Goal: Task Accomplishment & Management: Manage account settings

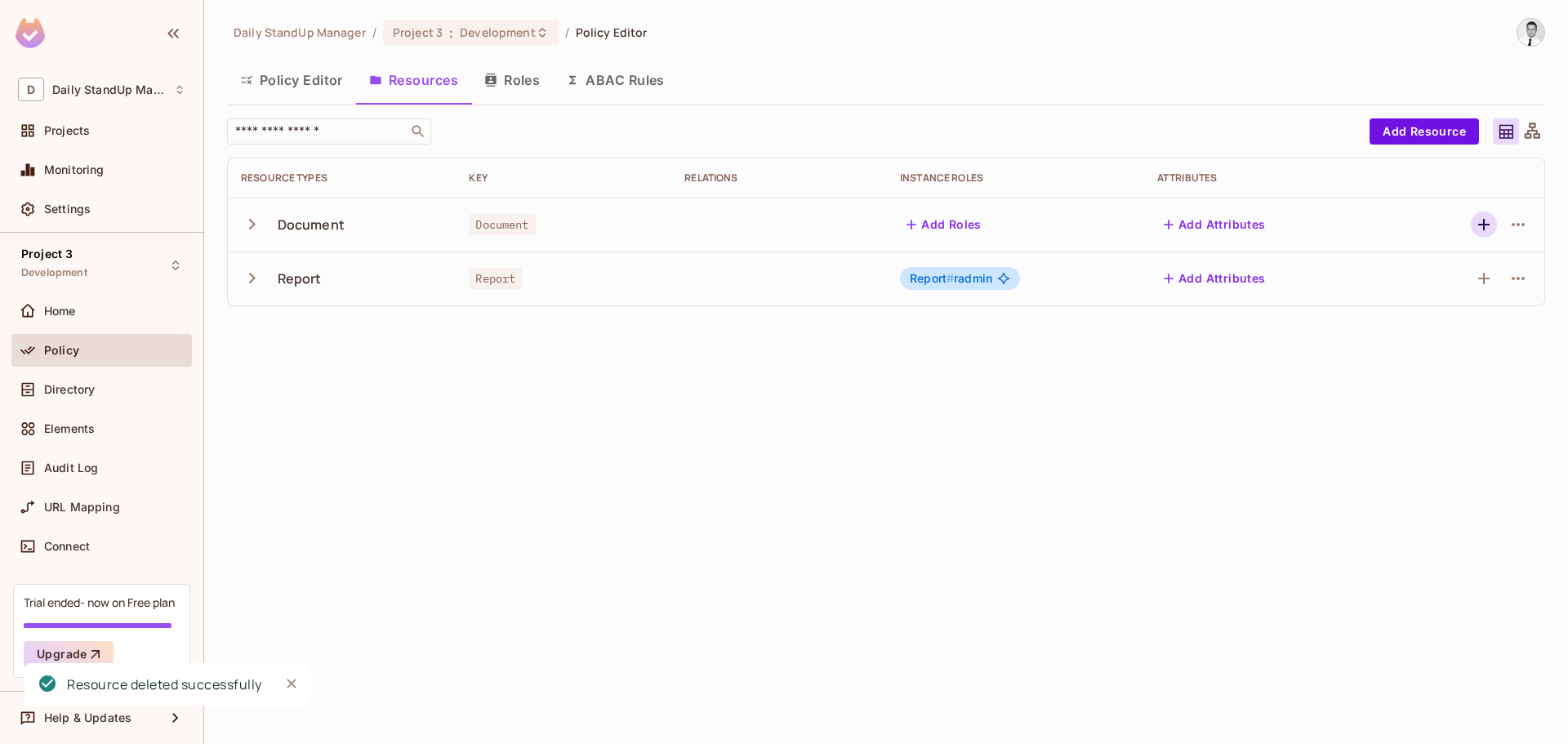
click at [1483, 223] on icon "button" at bounding box center [1483, 224] width 11 height 11
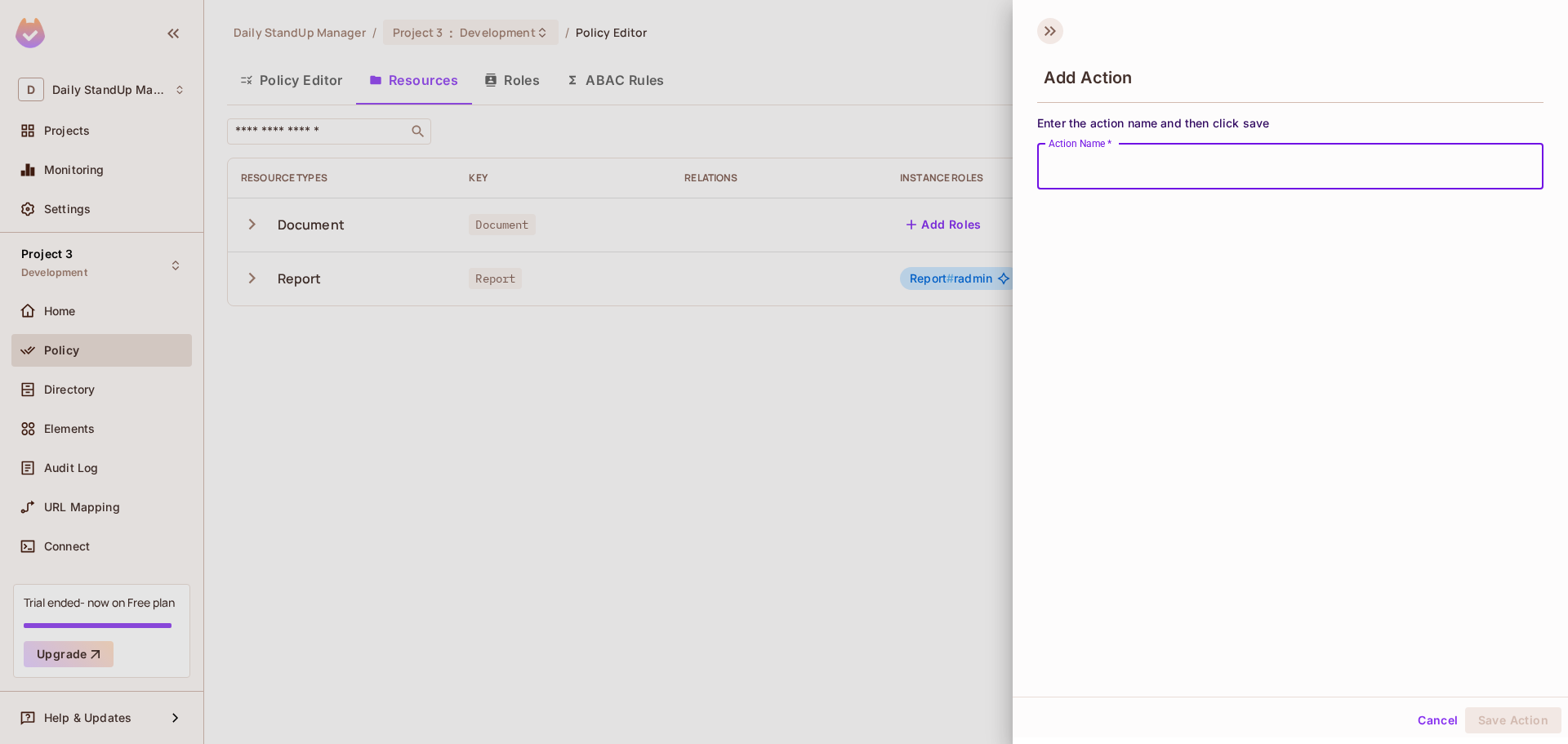
click at [1054, 23] on icon at bounding box center [1050, 31] width 26 height 26
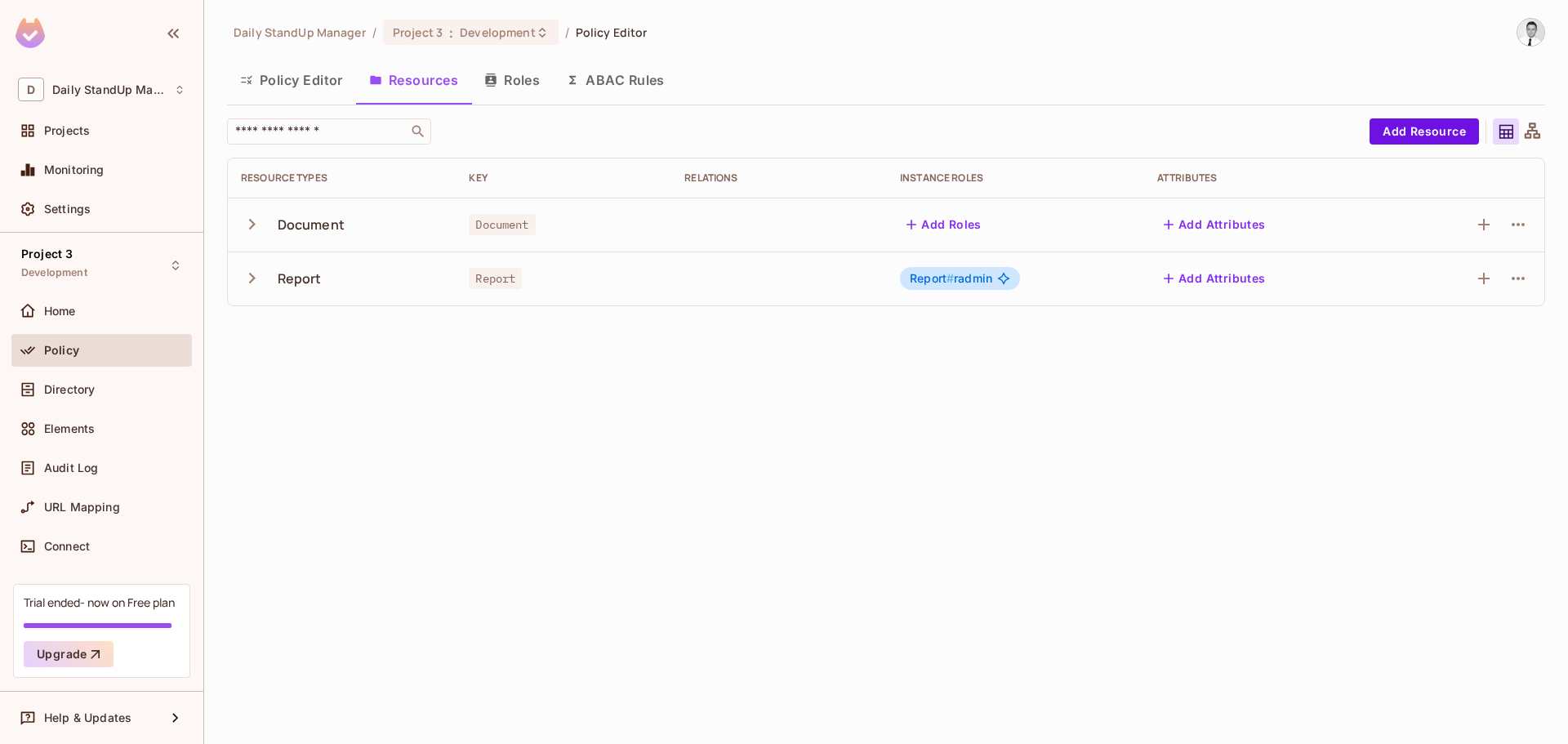
click at [936, 457] on div "Daily StandUp Manager / Project 3 : Development / Policy Editor Policy Editor R…" at bounding box center [886, 372] width 1364 height 744
click at [247, 229] on icon "button" at bounding box center [252, 224] width 22 height 22
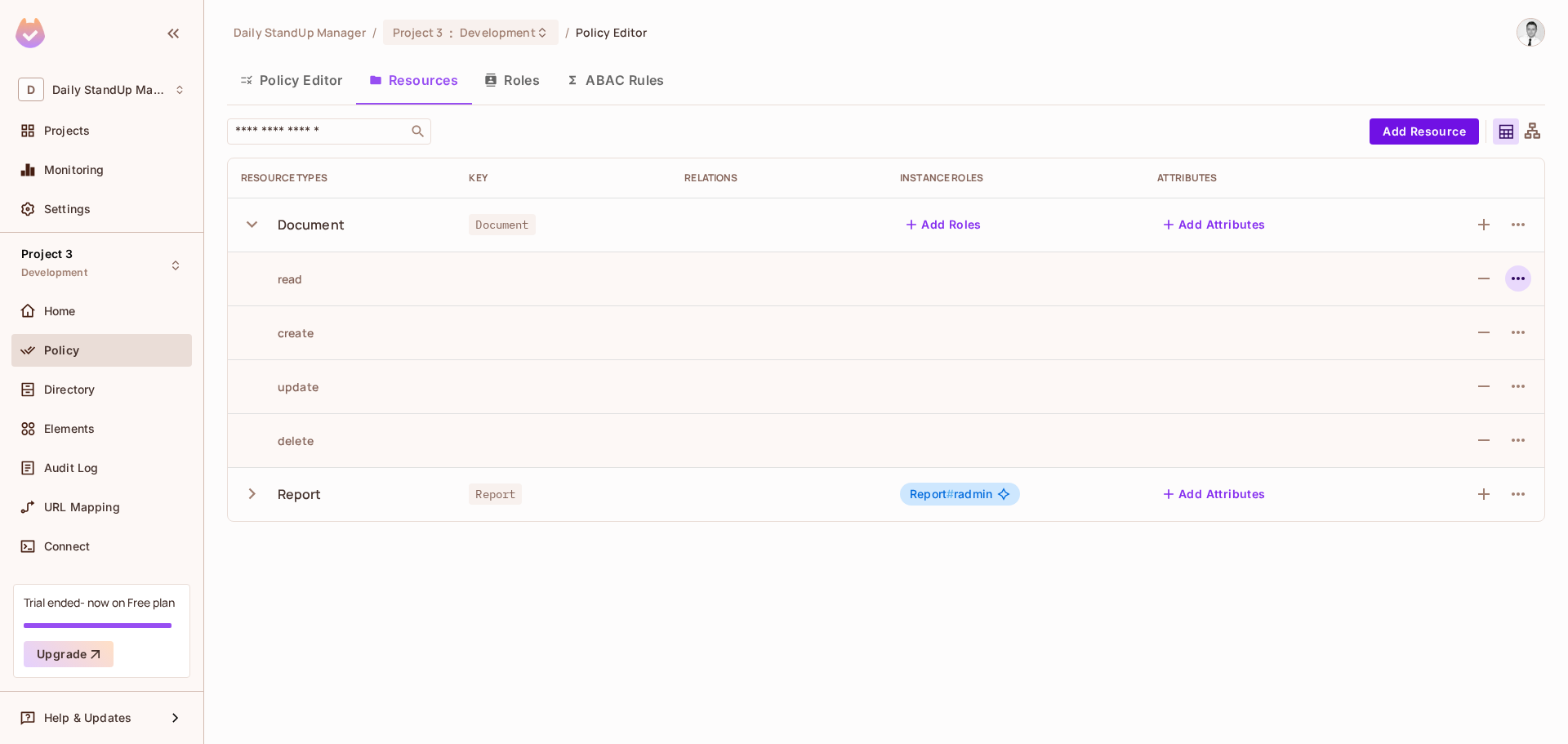
click at [1523, 278] on icon "button" at bounding box center [1517, 278] width 13 height 3
click at [1254, 292] on div at bounding box center [784, 372] width 1568 height 744
click at [1486, 280] on icon "button" at bounding box center [1483, 278] width 20 height 20
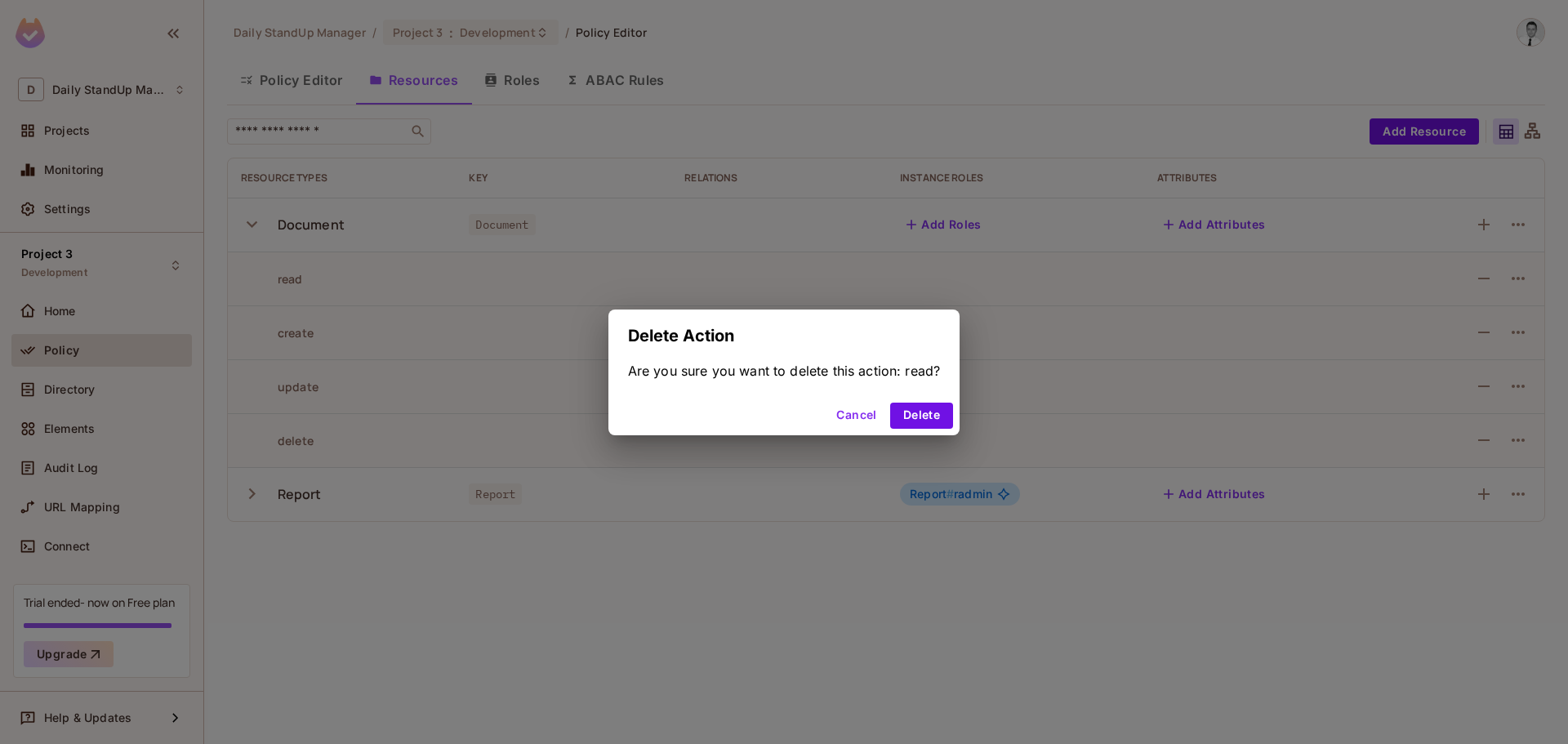
click at [850, 410] on button "Cancel" at bounding box center [857, 416] width 53 height 26
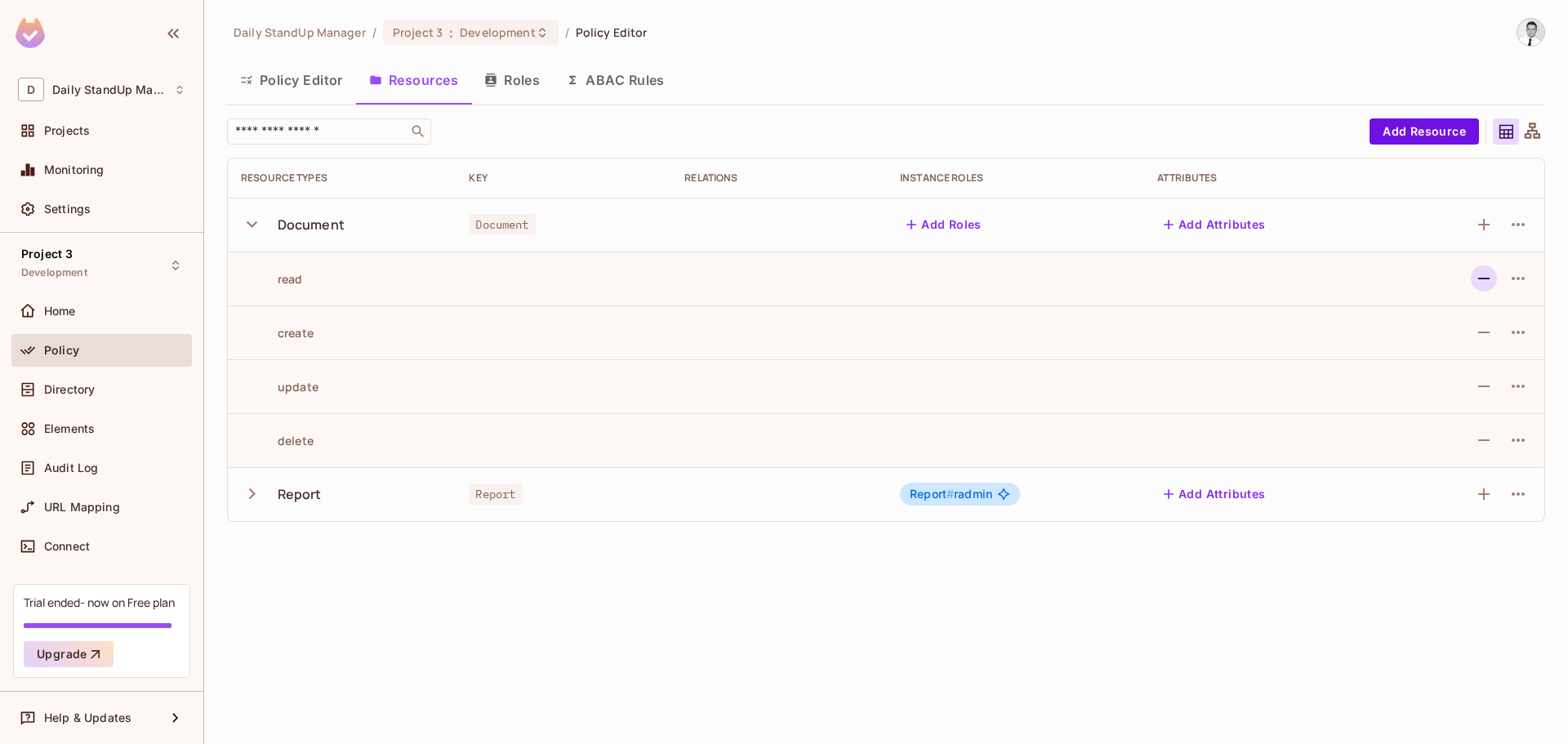
click at [1491, 277] on icon "button" at bounding box center [1483, 278] width 20 height 20
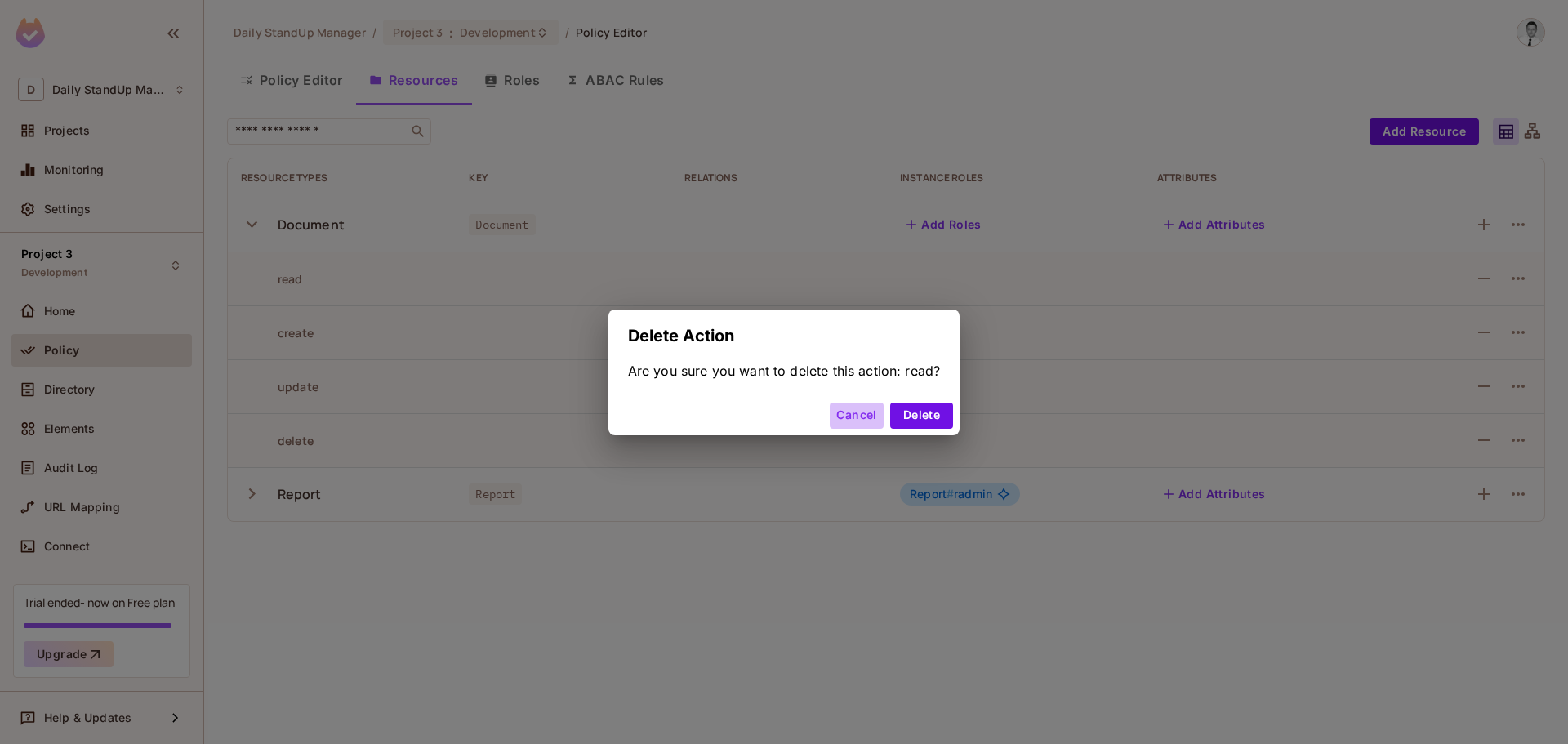
click at [843, 408] on button "Cancel" at bounding box center [857, 416] width 53 height 26
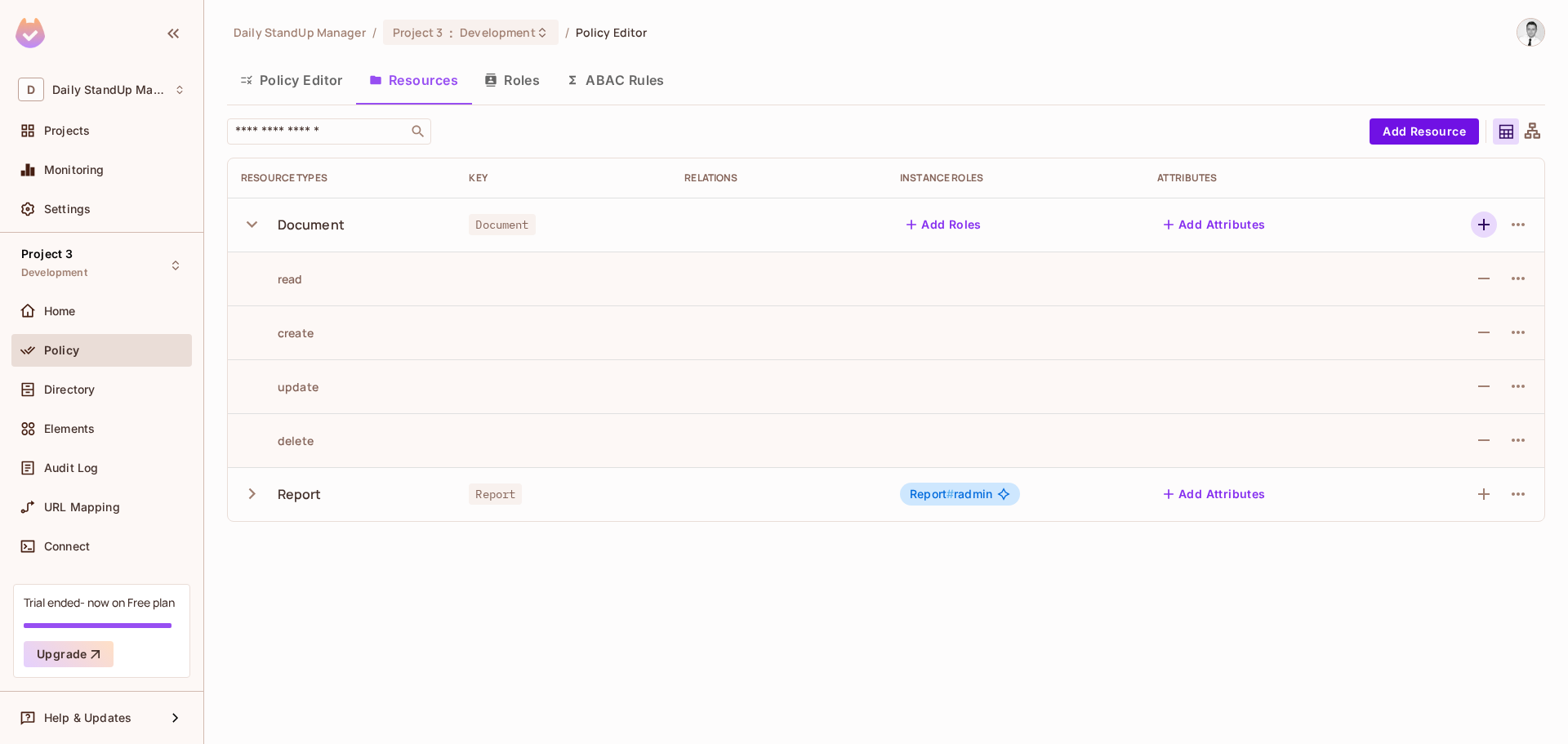
click at [1482, 223] on icon "button" at bounding box center [1483, 224] width 20 height 20
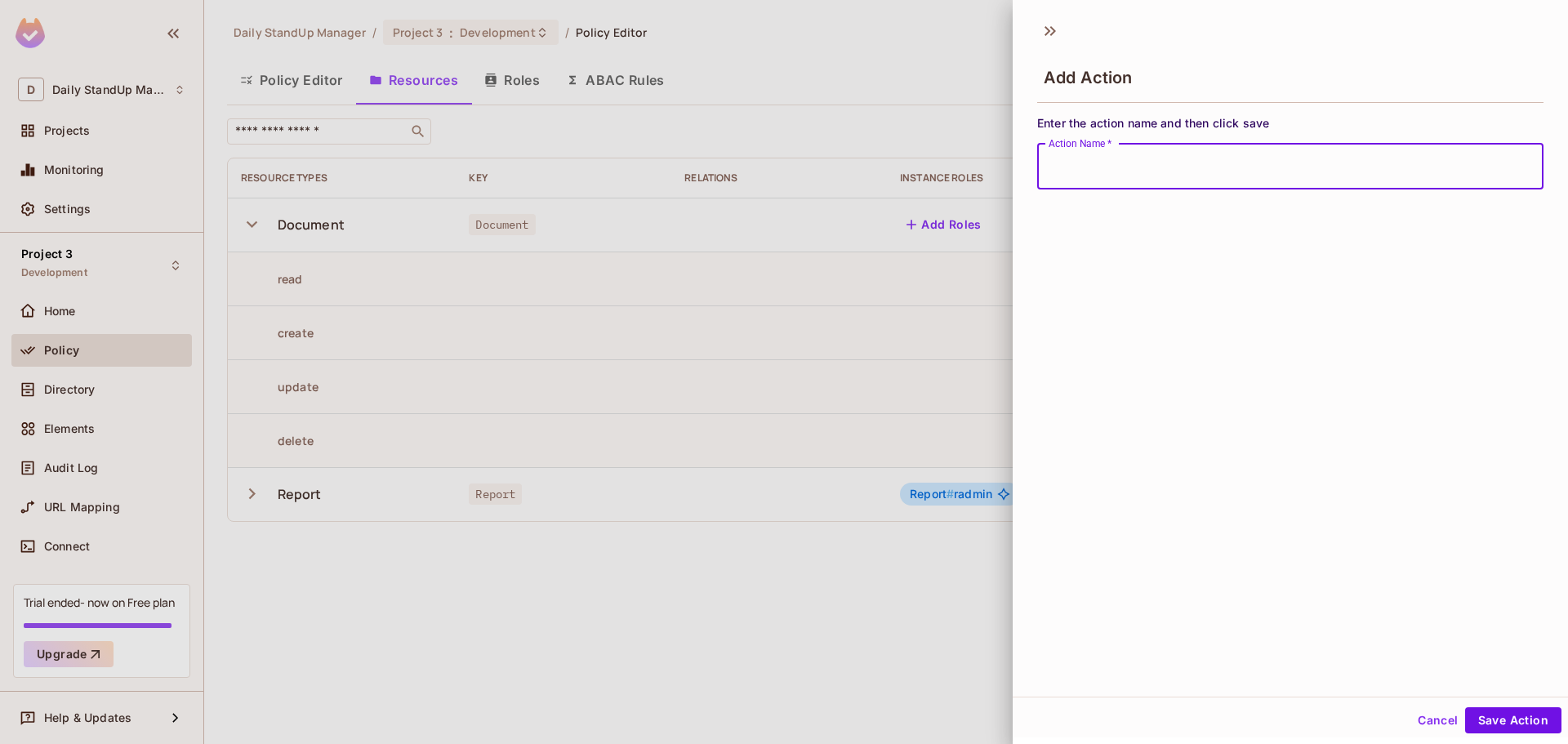
click at [1482, 223] on div "Add Action Enter the action name and then click save Action Name   * Action Nam…" at bounding box center [1290, 353] width 555 height 685
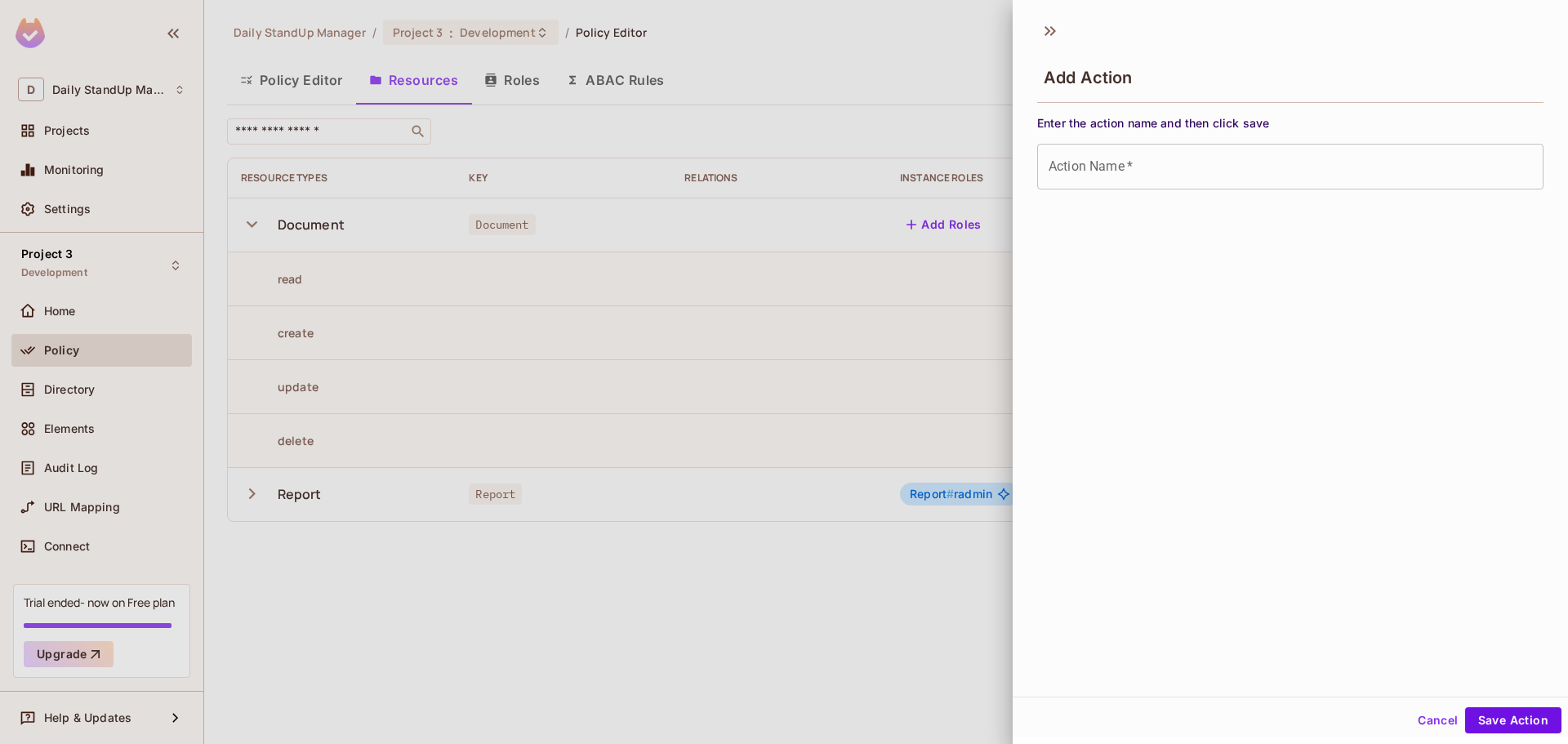
click at [1423, 724] on button "Cancel" at bounding box center [1437, 720] width 53 height 26
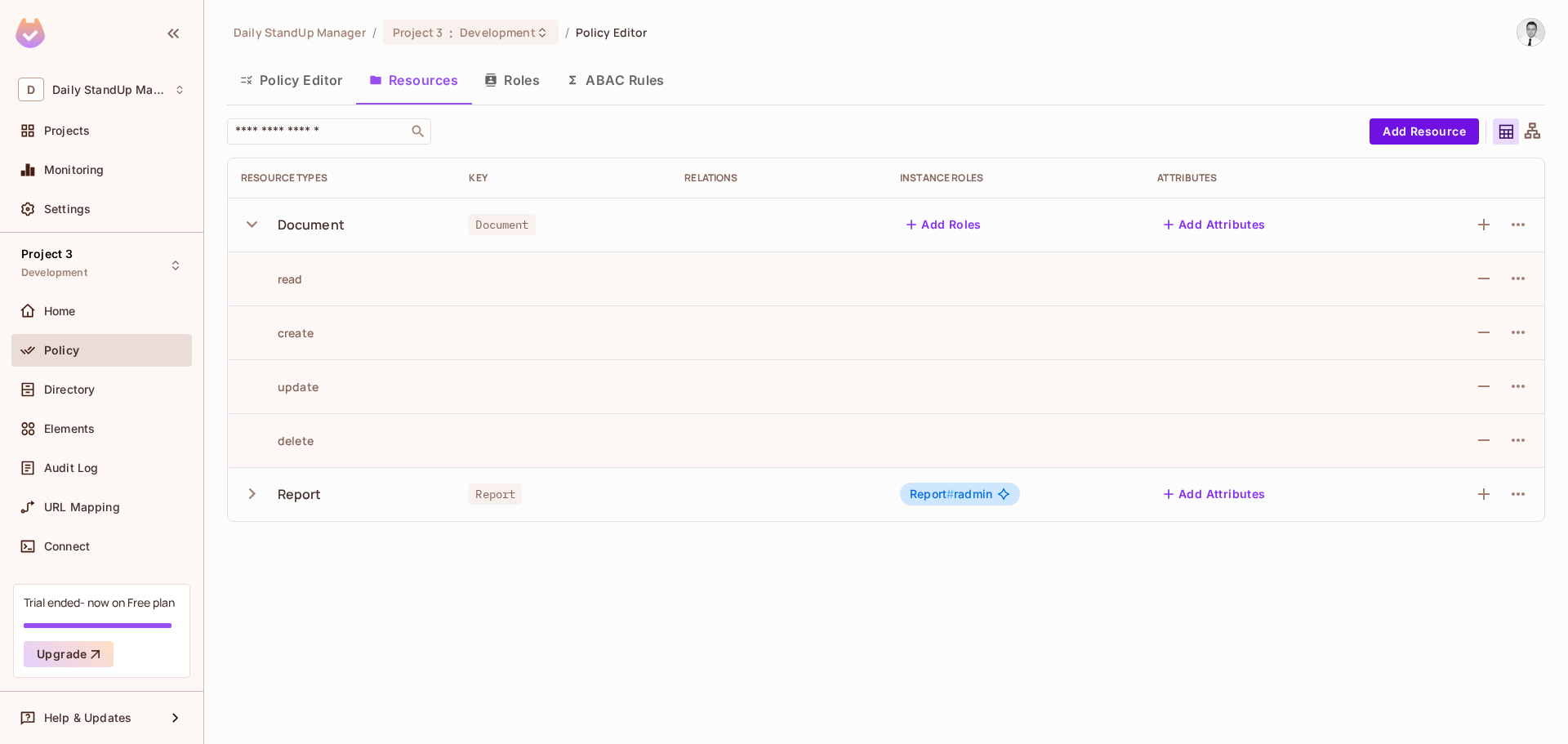
click at [252, 222] on icon "button" at bounding box center [252, 224] width 22 height 22
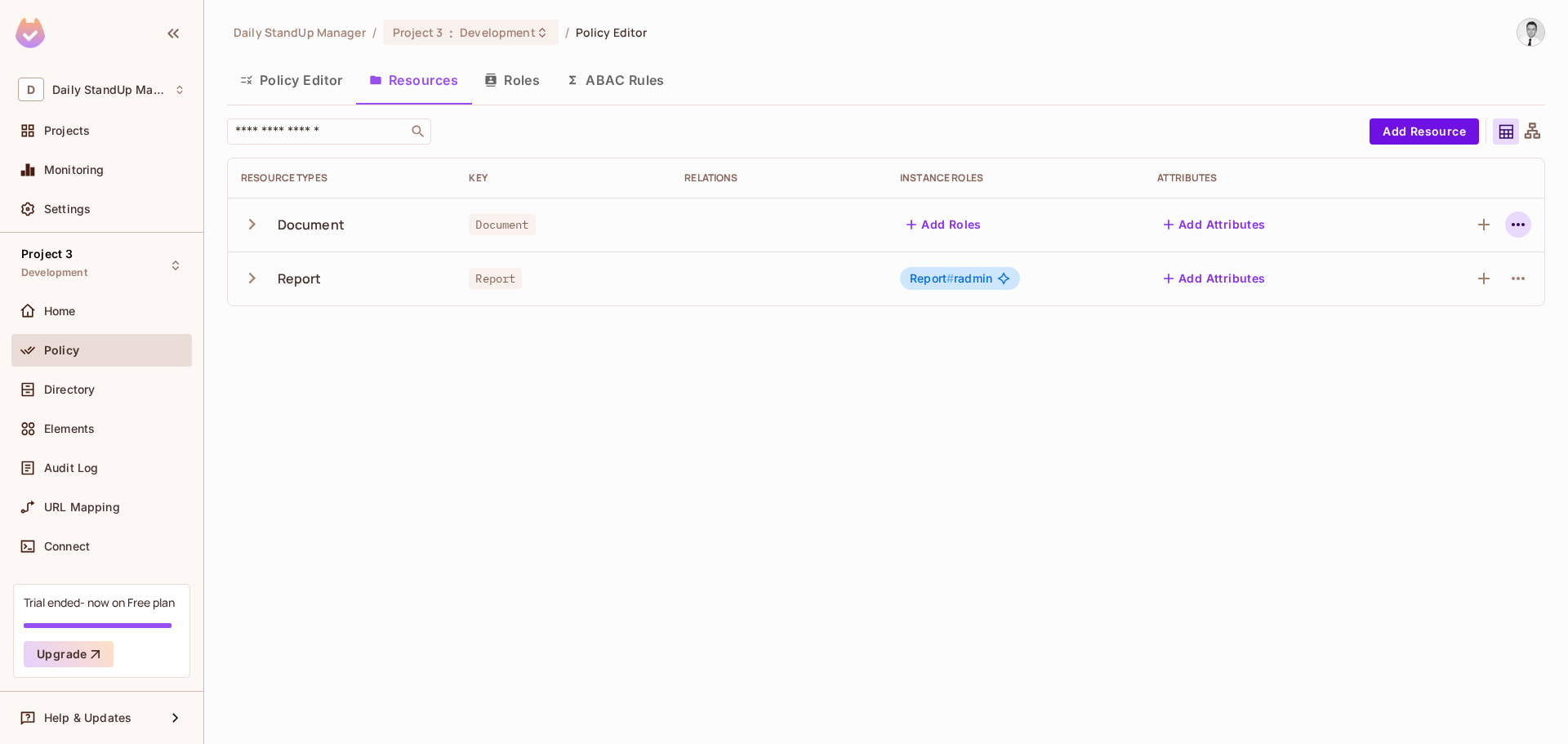
click at [1516, 222] on icon "button" at bounding box center [1517, 224] width 20 height 20
click at [1516, 222] on div at bounding box center [784, 372] width 1568 height 744
click at [1486, 222] on icon "button" at bounding box center [1483, 224] width 20 height 20
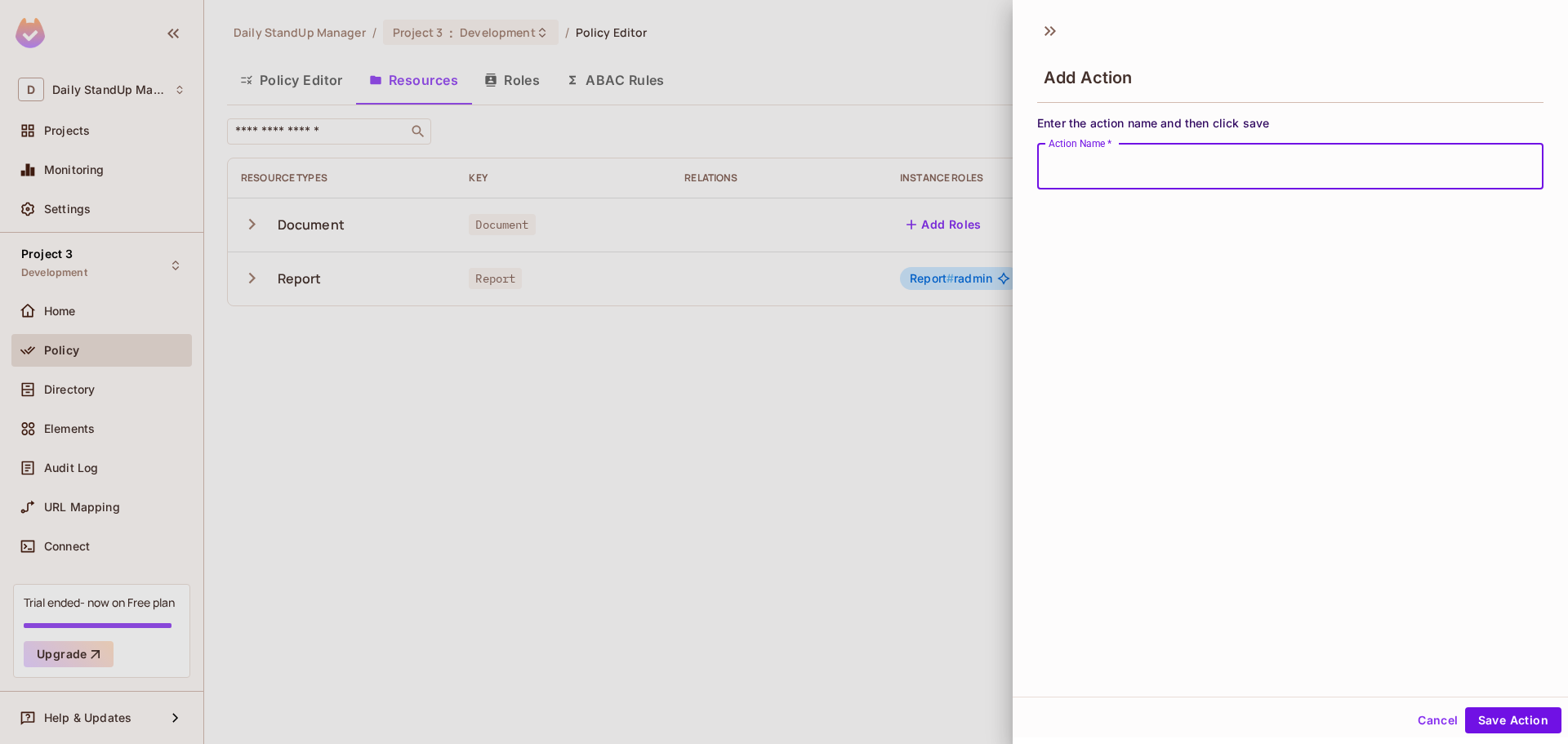
click at [1413, 716] on button "Cancel" at bounding box center [1437, 720] width 53 height 26
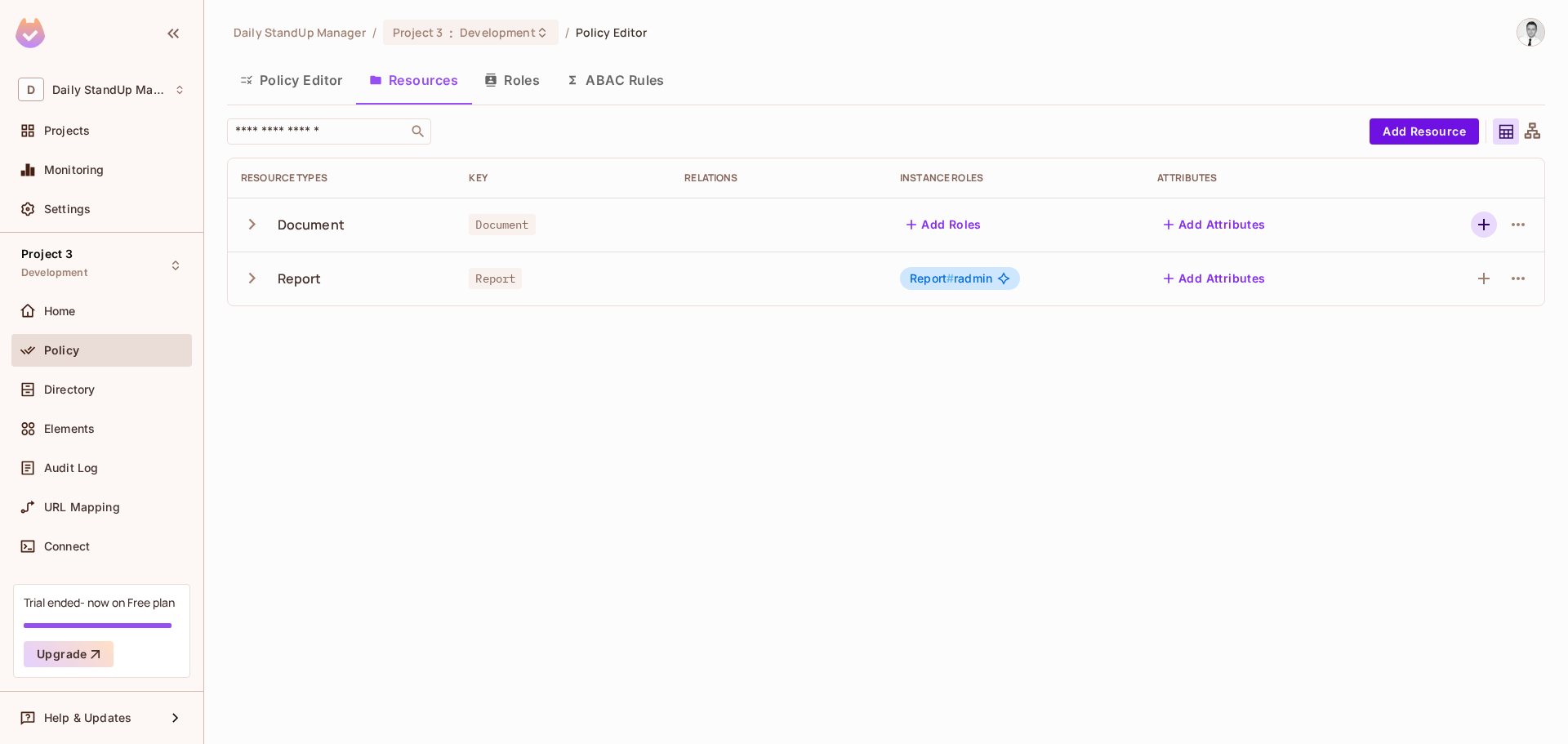
click at [1474, 216] on icon "button" at bounding box center [1483, 224] width 20 height 20
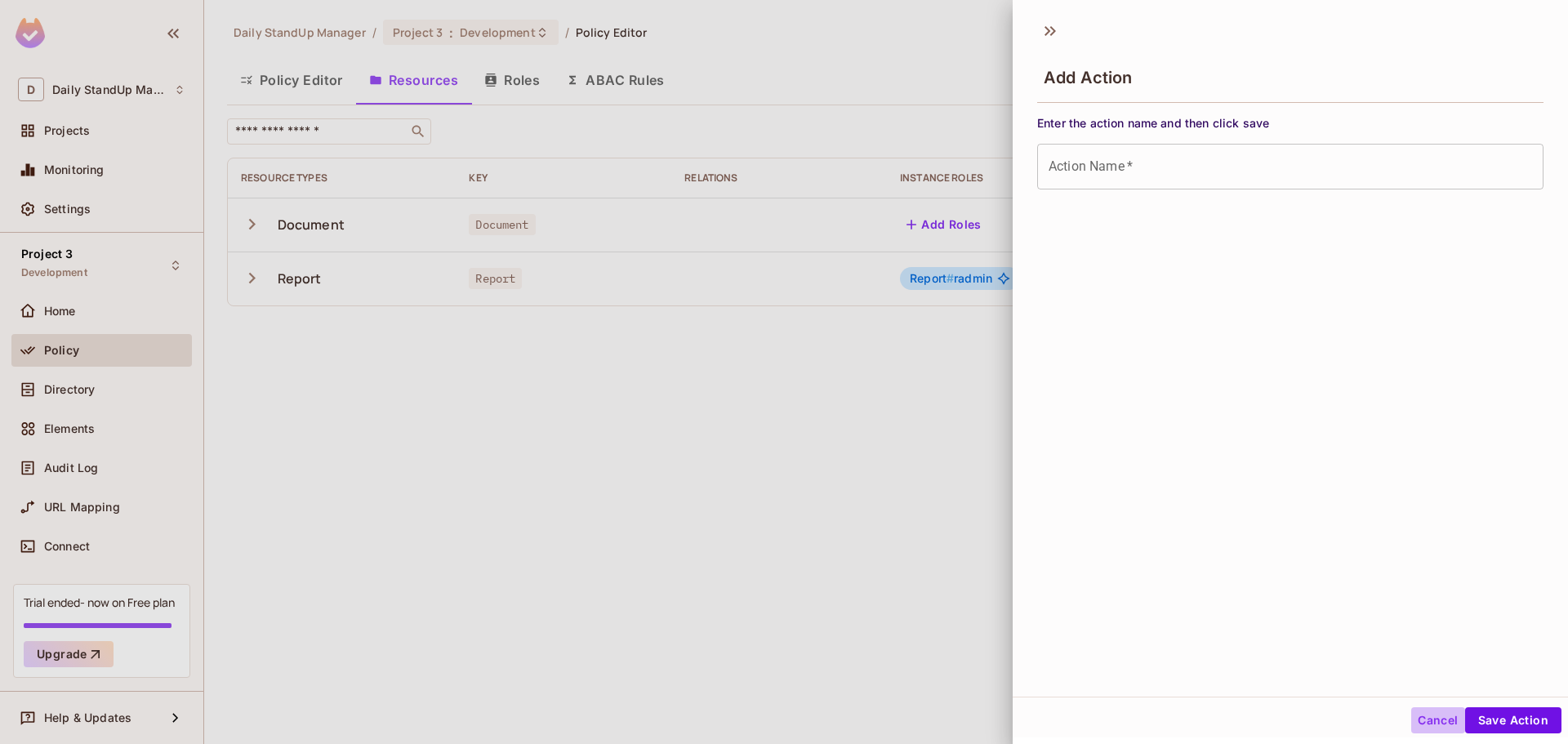
click at [1432, 710] on button "Cancel" at bounding box center [1437, 720] width 53 height 26
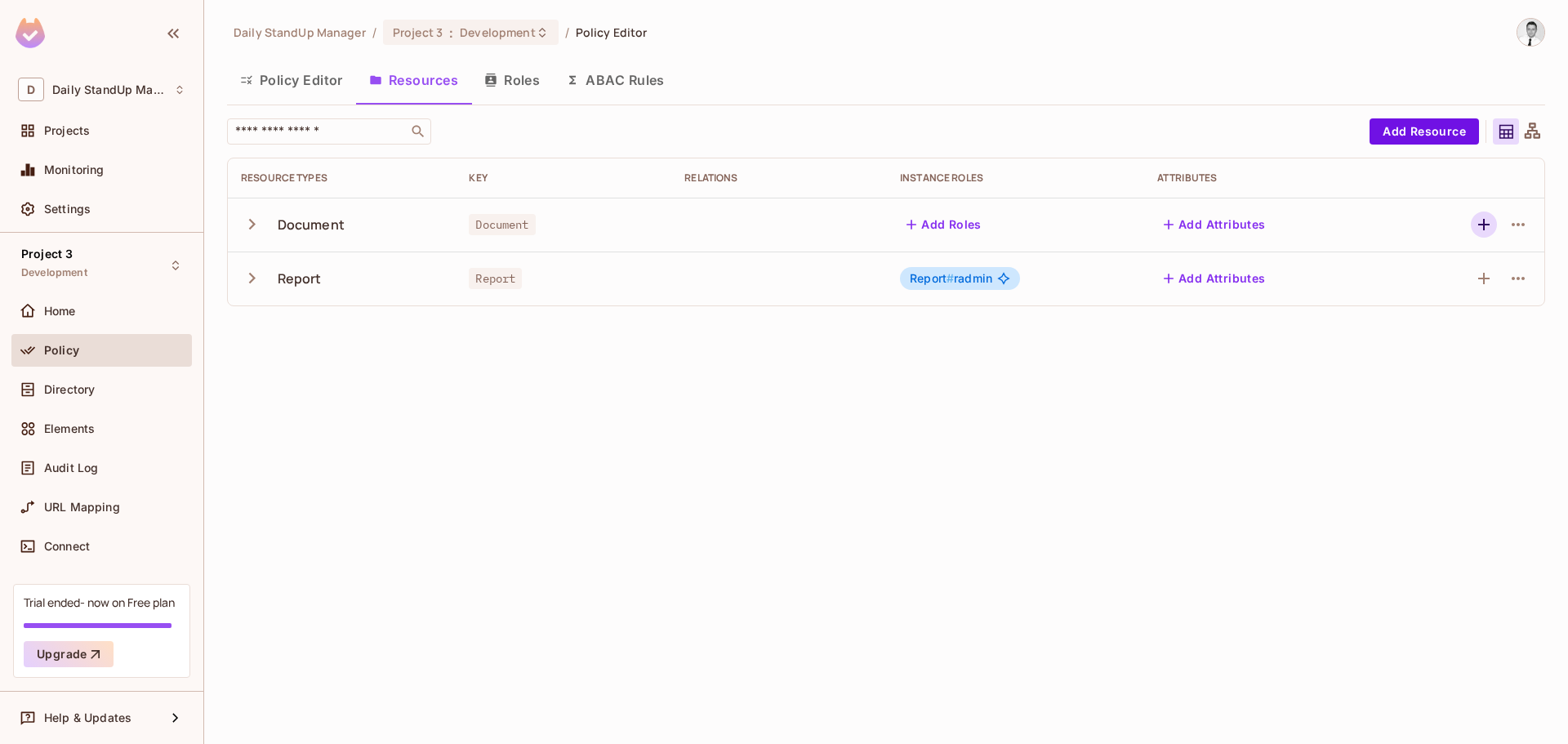
click at [1485, 221] on icon "button" at bounding box center [1483, 224] width 11 height 11
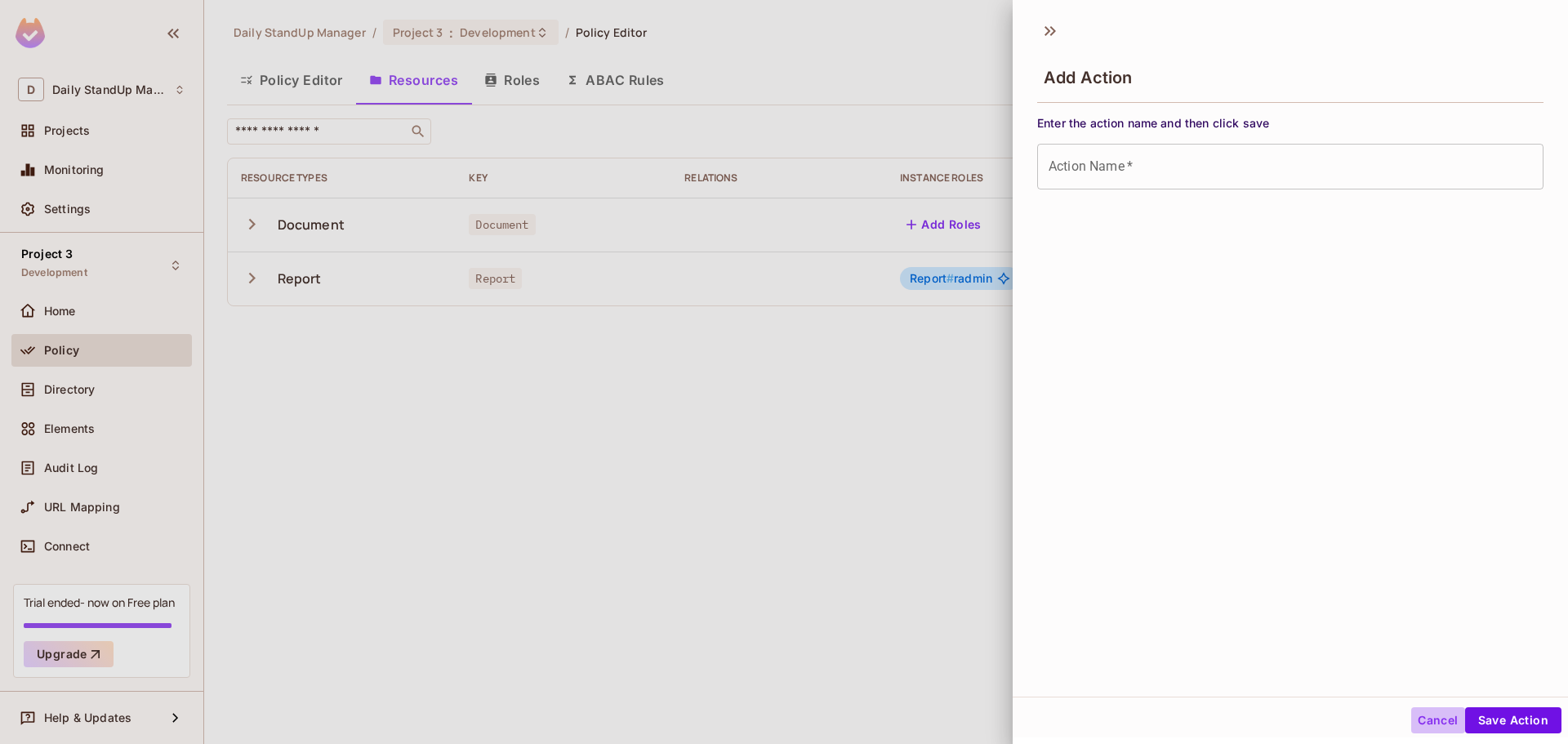
click at [1433, 720] on button "Cancel" at bounding box center [1437, 720] width 53 height 26
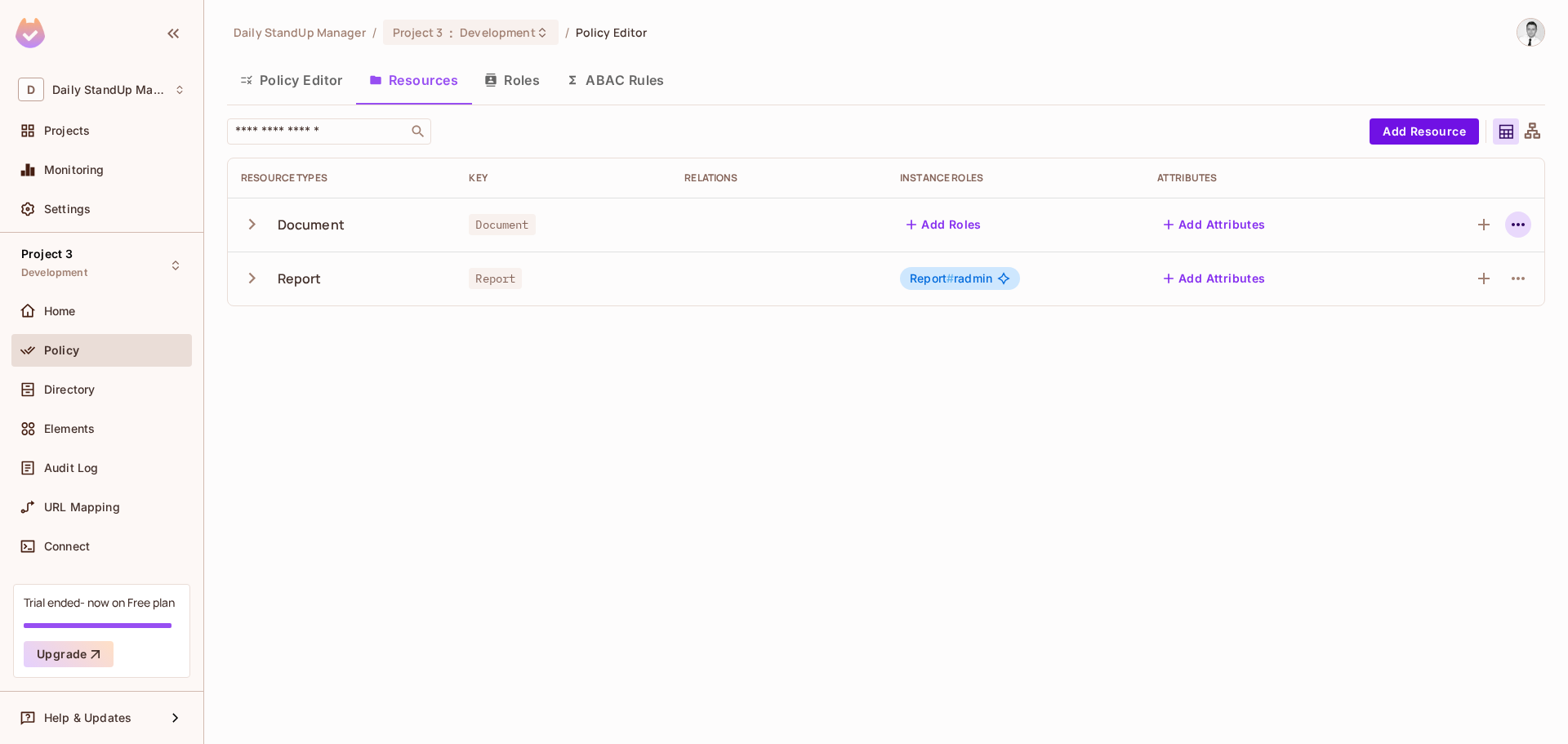
click at [1522, 220] on icon "button" at bounding box center [1517, 224] width 20 height 20
click at [1522, 220] on div at bounding box center [784, 372] width 1568 height 744
click at [1522, 220] on icon "button" at bounding box center [1517, 224] width 20 height 20
click at [1522, 220] on div at bounding box center [784, 372] width 1568 height 744
drag, startPoint x: 1350, startPoint y: 474, endPoint x: 1200, endPoint y: 393, distance: 170.5
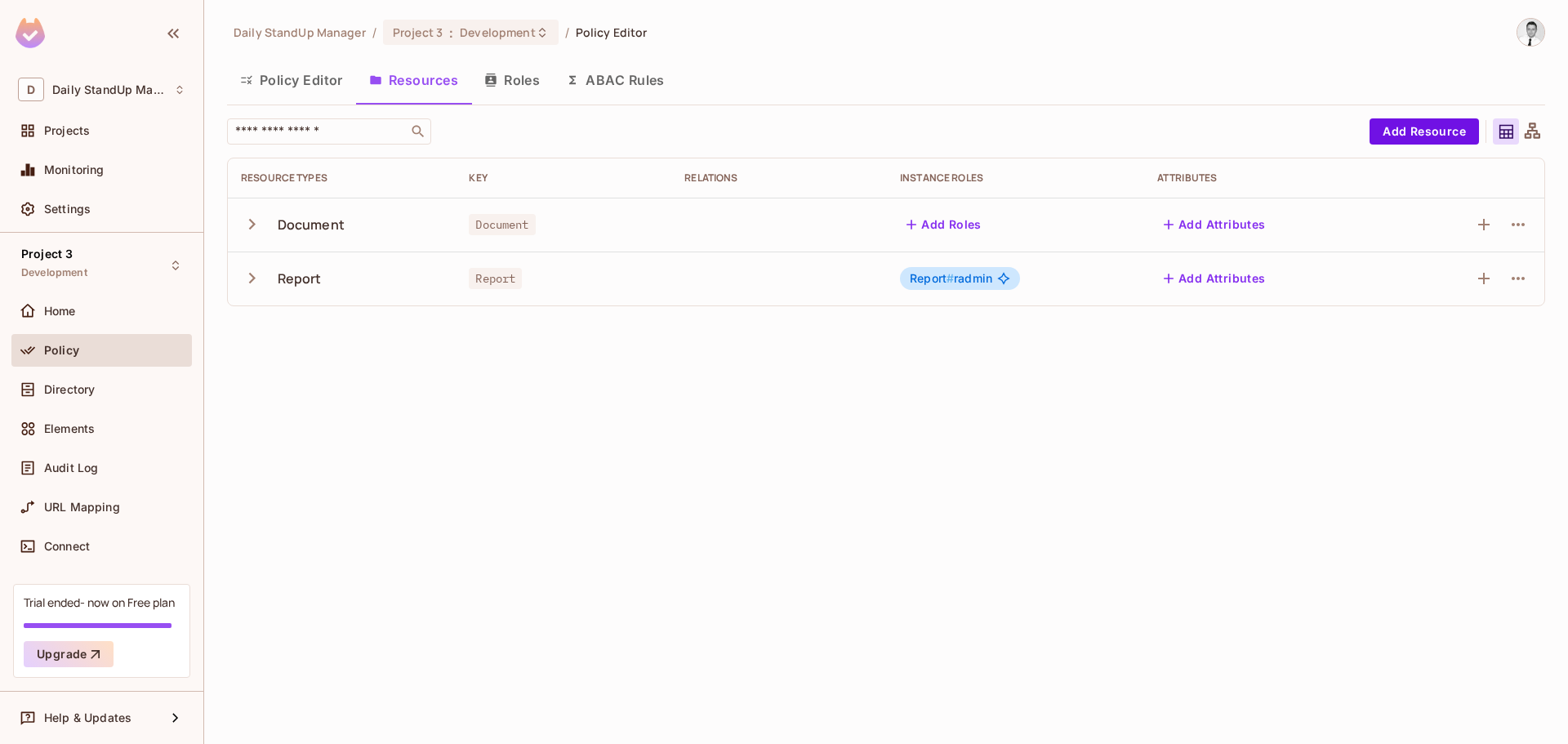
click at [1345, 472] on div "Daily StandUp Manager / Project 3 : Development / Policy Editor Policy Editor R…" at bounding box center [886, 372] width 1364 height 744
